Goal: Task Accomplishment & Management: Use online tool/utility

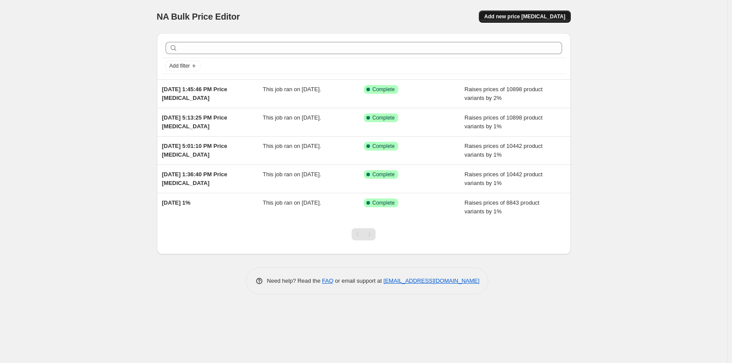
click at [513, 13] on button "Add new price [MEDICAL_DATA]" at bounding box center [525, 16] width 92 height 12
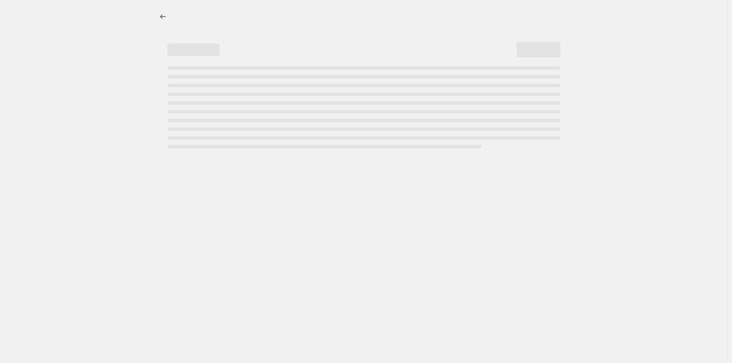
select select "percentage"
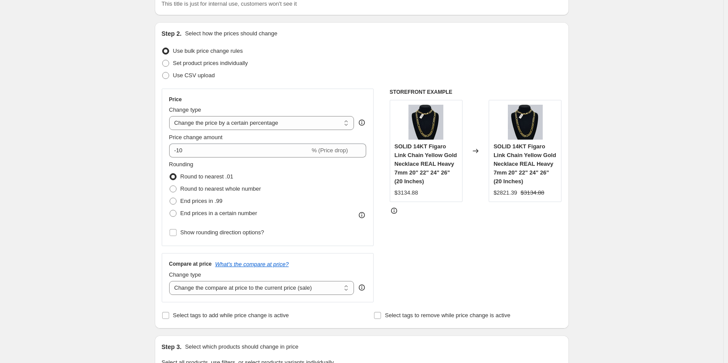
scroll to position [87, 0]
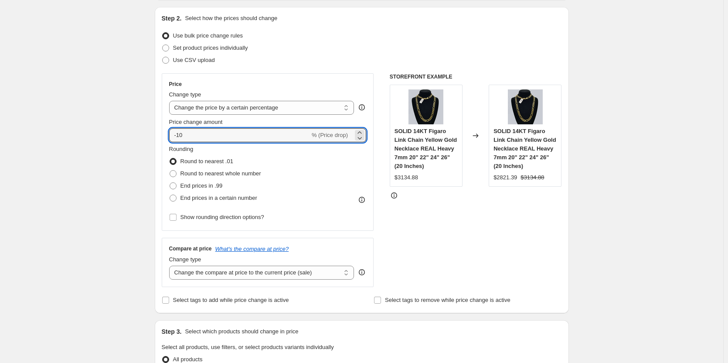
drag, startPoint x: 188, startPoint y: 134, endPoint x: 149, endPoint y: 135, distance: 39.7
click at [149, 135] on div "Create new price [MEDICAL_DATA]. This page is ready Create new price [MEDICAL_D…" at bounding box center [361, 355] width 435 height 885
click at [364, 133] on icon at bounding box center [359, 137] width 9 height 9
type input "-1"
drag, startPoint x: 292, startPoint y: 139, endPoint x: 147, endPoint y: 138, distance: 145.1
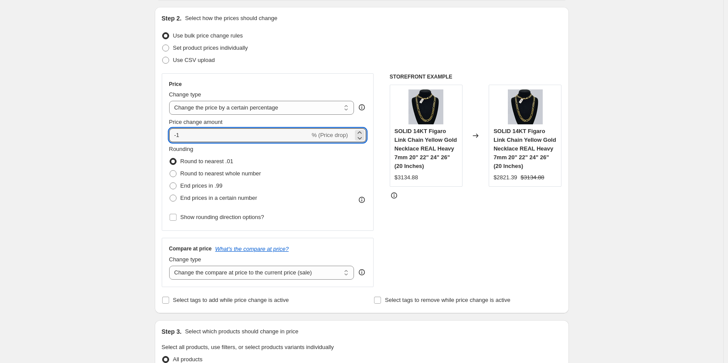
click at [147, 138] on div "Create new price [MEDICAL_DATA]. This page is ready Create new price [MEDICAL_D…" at bounding box center [361, 355] width 435 height 885
click at [362, 132] on icon at bounding box center [359, 132] width 9 height 9
type input "1"
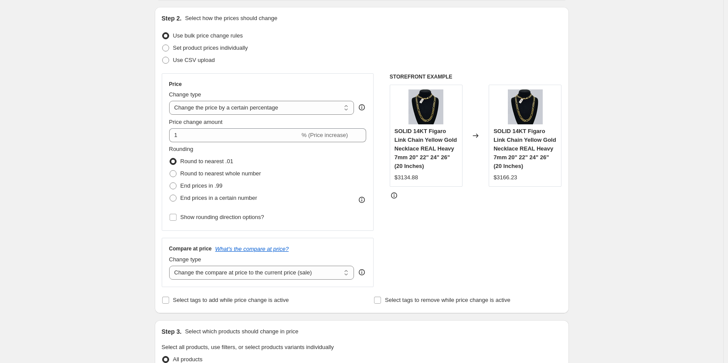
drag, startPoint x: 83, startPoint y: 156, endPoint x: 90, endPoint y: 153, distance: 8.0
click at [82, 156] on div "Create new price [MEDICAL_DATA]. This page is ready Create new price [MEDICAL_D…" at bounding box center [361, 355] width 723 height 885
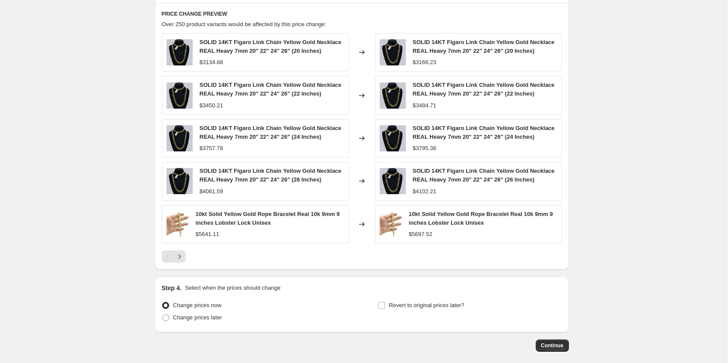
scroll to position [523, 0]
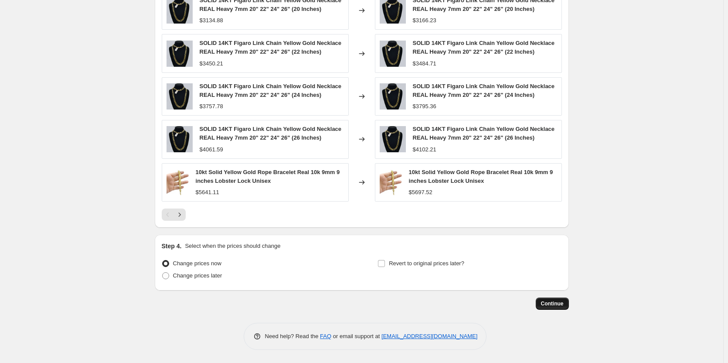
click at [557, 302] on span "Continue" at bounding box center [552, 303] width 23 height 7
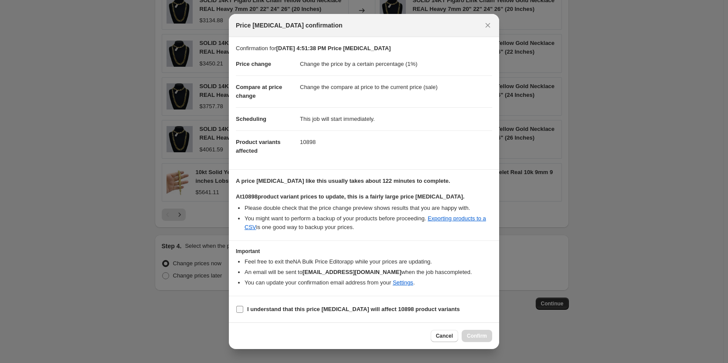
click at [241, 308] on input "I understand that this price [MEDICAL_DATA] will affect 10898 product variants" at bounding box center [239, 309] width 7 height 7
checkbox input "true"
click at [471, 337] on span "Confirm" at bounding box center [477, 335] width 20 height 7
